Goal: Communication & Community: Answer question/provide support

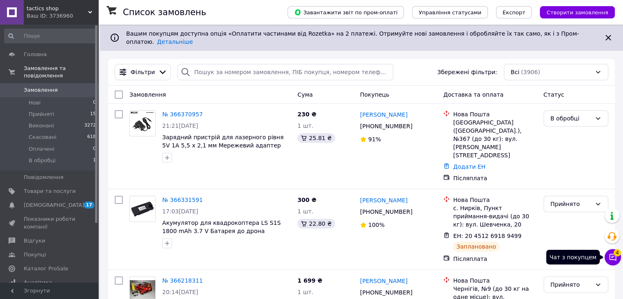
click at [614, 256] on icon at bounding box center [612, 257] width 8 height 8
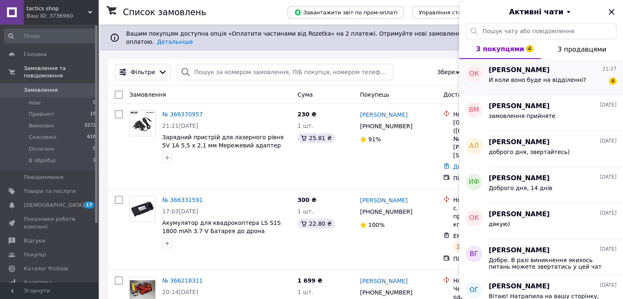
click at [557, 79] on span "И коли воно буде на відділенні?" at bounding box center [536, 80] width 97 height 7
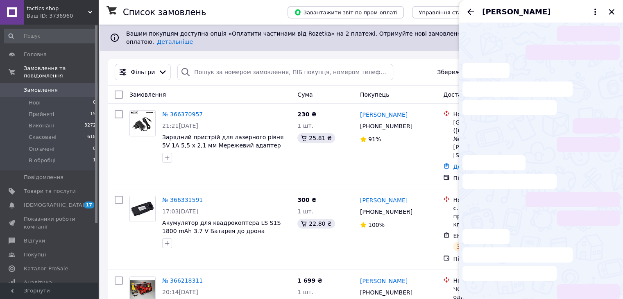
scroll to position [9, 0]
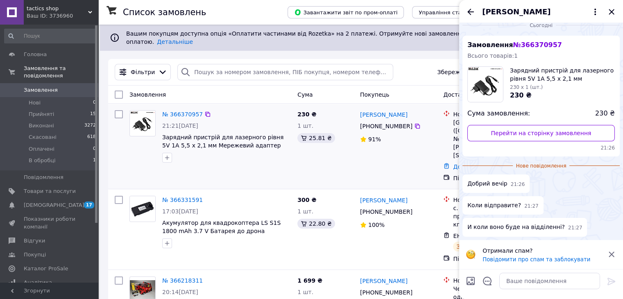
click at [426, 137] on div "91%" at bounding box center [398, 139] width 77 height 8
click at [608, 9] on icon "Закрити" at bounding box center [611, 12] width 10 height 10
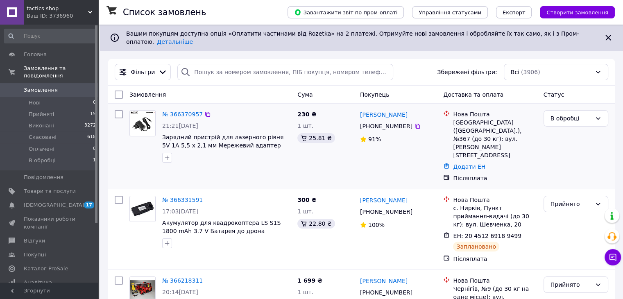
click at [404, 139] on div "91%" at bounding box center [398, 138] width 77 height 11
click at [614, 259] on icon at bounding box center [612, 257] width 7 height 7
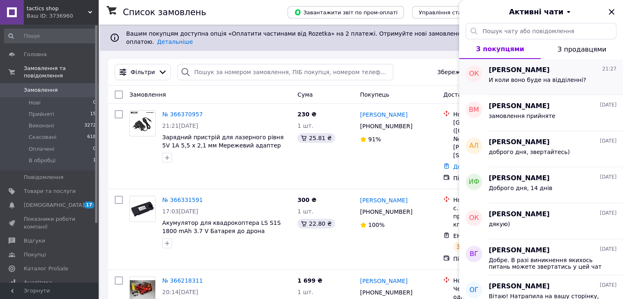
click at [533, 84] on div "И коли воно буде на відділенні?" at bounding box center [536, 82] width 97 height 11
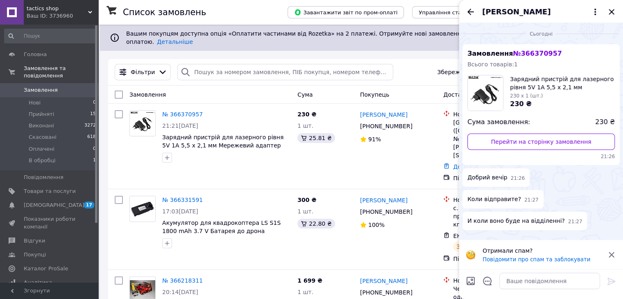
click at [614, 251] on icon at bounding box center [611, 255] width 10 height 10
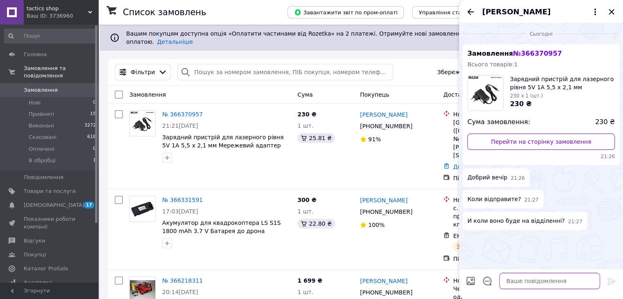
click at [553, 287] on textarea at bounding box center [549, 281] width 101 height 16
click at [575, 284] on textarea "добрий вечір, завтра відправка." at bounding box center [541, 281] width 117 height 16
type textarea "добрий вечір, завтра відправка. 14-15 числа має бути на відділенні"
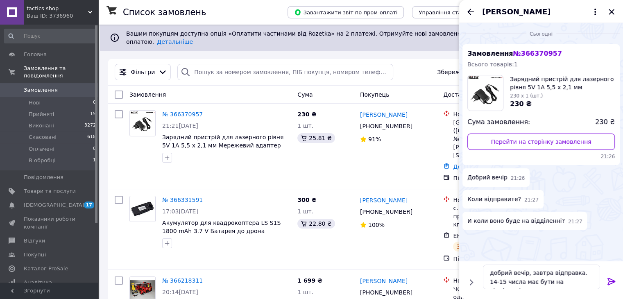
click at [611, 279] on icon at bounding box center [611, 281] width 8 height 7
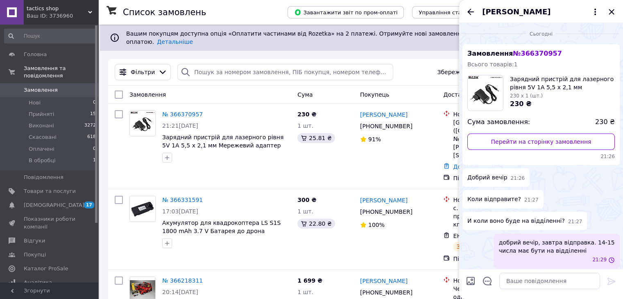
scroll to position [2, 0]
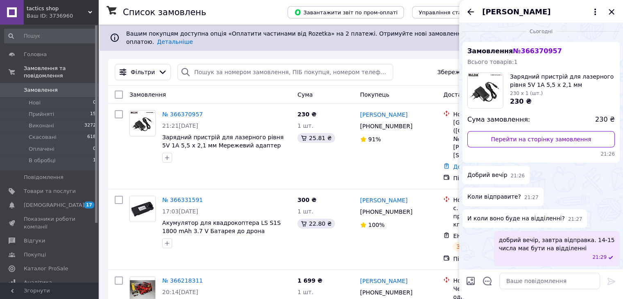
drag, startPoint x: 607, startPoint y: 9, endPoint x: 606, endPoint y: 13, distance: 4.2
click at [607, 9] on icon "Закрити" at bounding box center [611, 12] width 10 height 10
